Goal: Information Seeking & Learning: Learn about a topic

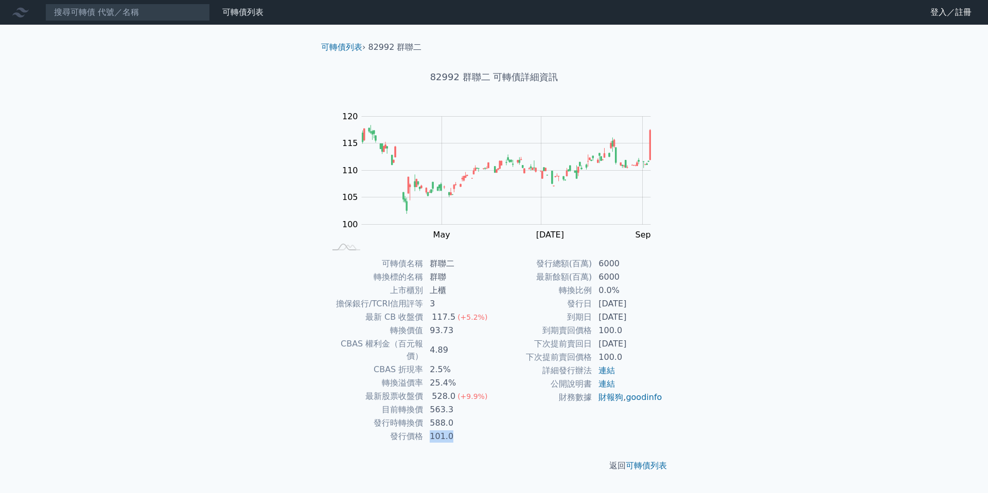
drag, startPoint x: 430, startPoint y: 428, endPoint x: 450, endPoint y: 430, distance: 20.6
click at [450, 430] on td "101.0" at bounding box center [458, 436] width 70 height 13
drag, startPoint x: 596, startPoint y: 348, endPoint x: 646, endPoint y: 342, distance: 50.8
click at [646, 342] on td "[DATE]" at bounding box center [627, 344] width 70 height 13
click at [664, 358] on div "可轉債名稱 群聯二 轉換標的名稱 群聯 上市櫃別 上櫃 擔保銀行/TCRI信用評等 3 最新 CB 收盤價 117.5 (+5.2%) 轉換價值 93.73 …" at bounding box center [494, 350] width 362 height 186
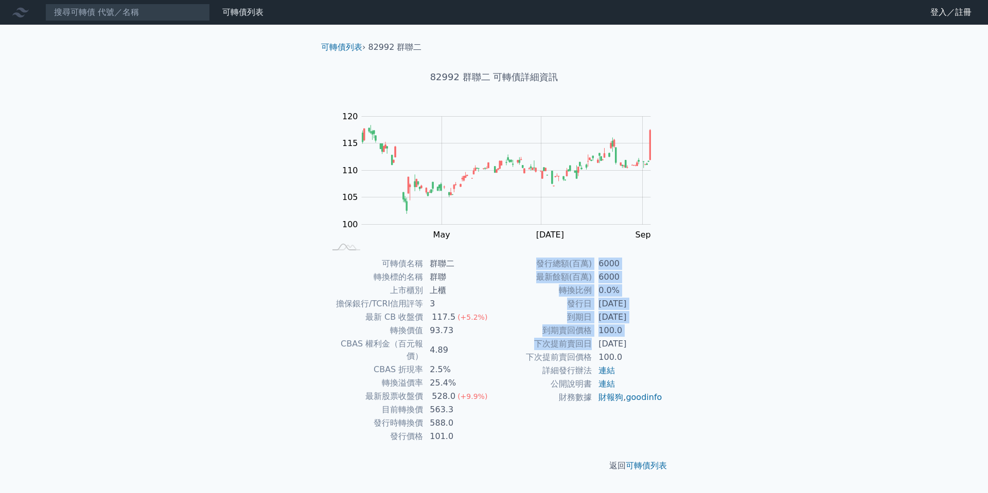
drag, startPoint x: 591, startPoint y: 345, endPoint x: 665, endPoint y: 345, distance: 73.6
click at [665, 345] on div "可轉債名稱 群聯二 轉換標的名稱 群聯 上市櫃別 上櫃 擔保銀行/TCRI信用評等 3 最新 CB 收盤價 117.5 (+5.2%) 轉換價值 93.73 …" at bounding box center [494, 350] width 362 height 186
click at [672, 344] on div "可轉債名稱 群聯二 轉換標的名稱 群聯 上市櫃別 上櫃 擔保銀行/TCRI信用評等 3 最新 CB 收盤價 117.5 (+5.2%) 轉換價值 93.73 …" at bounding box center [494, 350] width 362 height 186
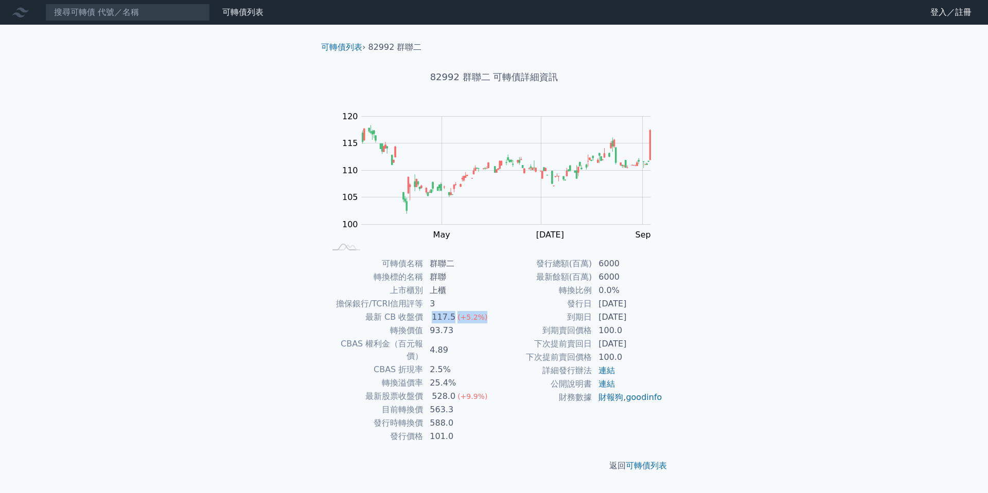
drag, startPoint x: 433, startPoint y: 319, endPoint x: 487, endPoint y: 317, distance: 54.1
click at [487, 317] on td "117.5 (+5.2%)" at bounding box center [458, 317] width 70 height 13
click at [269, 214] on div "可轉債列表 財務數據 可轉債列表 財務數據 登入／註冊 登入／註冊 可轉債列表 › 82992 群聯二 82992 群聯二 可轉債詳細資訊 Zoom Out …" at bounding box center [494, 246] width 988 height 493
drag, startPoint x: 424, startPoint y: 424, endPoint x: 466, endPoint y: 427, distance: 41.8
click at [466, 430] on td "101.0" at bounding box center [458, 436] width 70 height 13
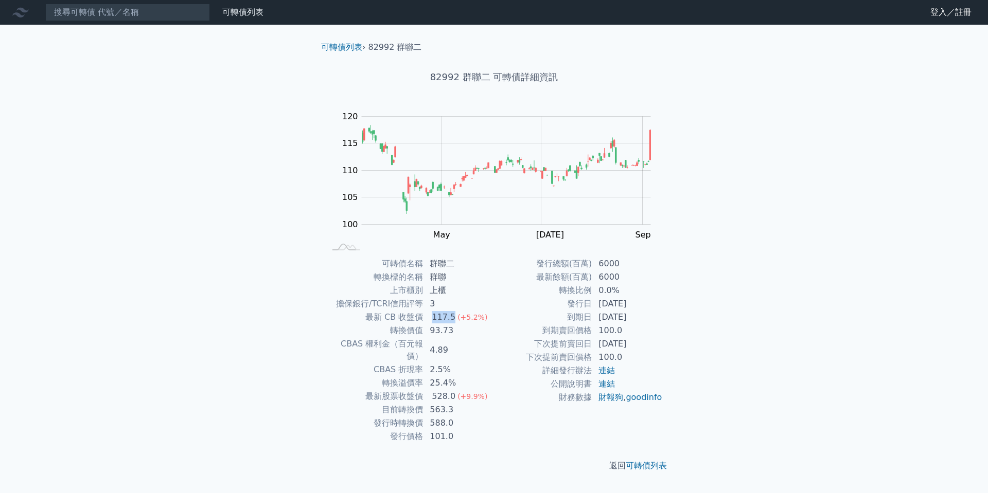
drag, startPoint x: 431, startPoint y: 317, endPoint x: 455, endPoint y: 318, distance: 24.2
click at [455, 318] on td "117.5 (+5.2%)" at bounding box center [458, 317] width 70 height 13
drag, startPoint x: 427, startPoint y: 348, endPoint x: 440, endPoint y: 346, distance: 13.5
click at [440, 346] on td "4.89" at bounding box center [458, 351] width 70 height 26
drag, startPoint x: 431, startPoint y: 399, endPoint x: 879, endPoint y: 419, distance: 448.6
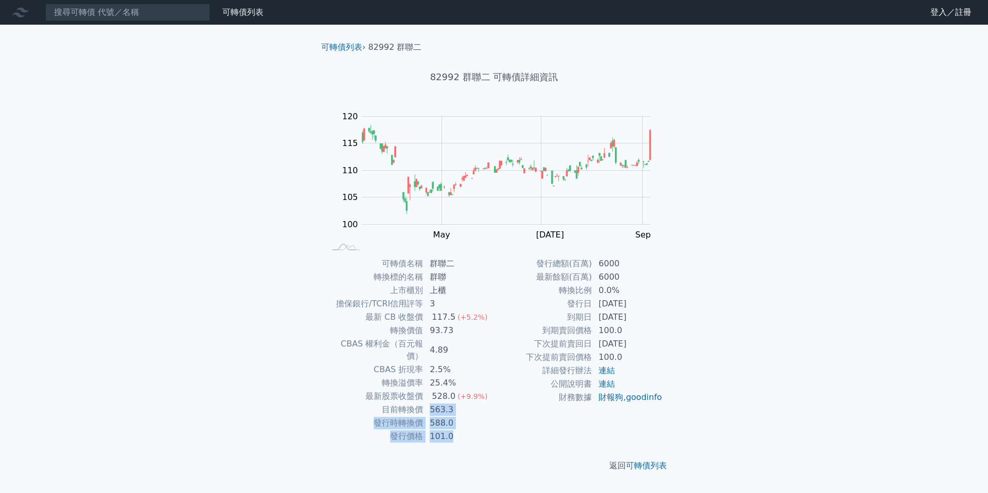
click at [879, 419] on div "可轉債列表 財務數據 可轉債列表 財務數據 登入／註冊 登入／註冊 可轉債列表 › 82992 群聯二 82992 群聯二 可轉債詳細資訊 Zoom Out …" at bounding box center [494, 246] width 988 height 493
click at [538, 322] on td "到期日" at bounding box center [543, 317] width 98 height 13
drag, startPoint x: 409, startPoint y: 383, endPoint x: 460, endPoint y: 387, distance: 52.1
click at [460, 390] on tr "最新股票收盤價 528.0 (+9.9%)" at bounding box center [409, 396] width 169 height 13
drag, startPoint x: 428, startPoint y: 409, endPoint x: 460, endPoint y: 414, distance: 32.8
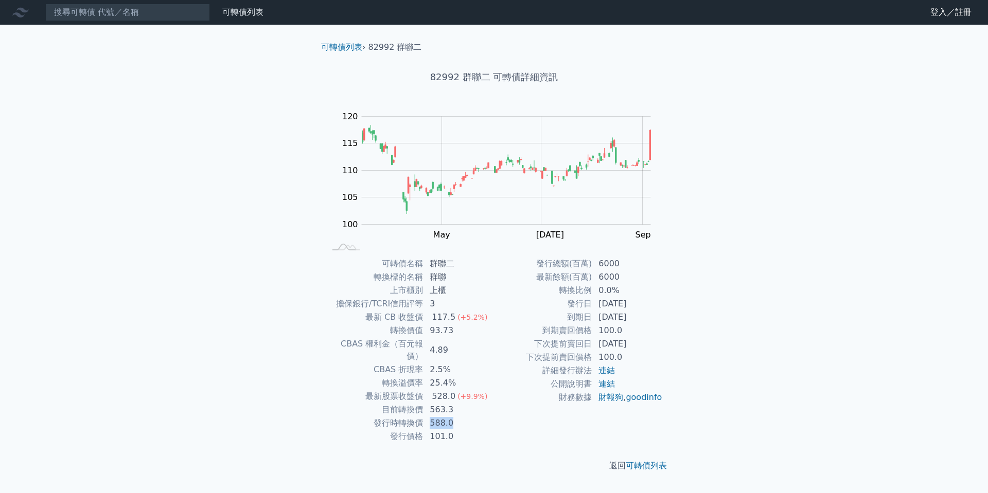
click at [460, 417] on td "588.0" at bounding box center [458, 423] width 70 height 13
click at [608, 369] on link "連結" at bounding box center [606, 371] width 16 height 10
